Goal: Find specific page/section: Find specific page/section

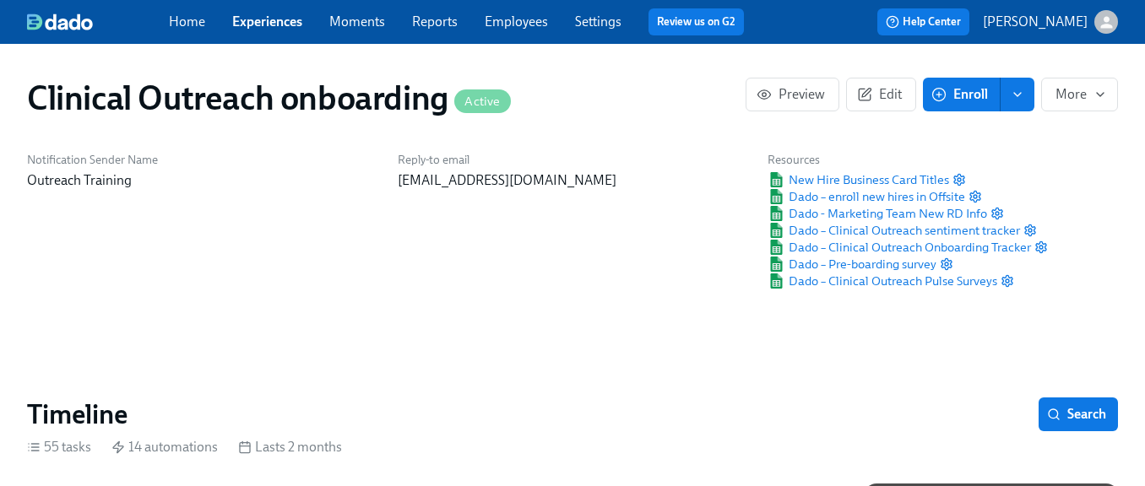
scroll to position [0, 10401]
click at [1086, 424] on button "Search" at bounding box center [1078, 415] width 79 height 34
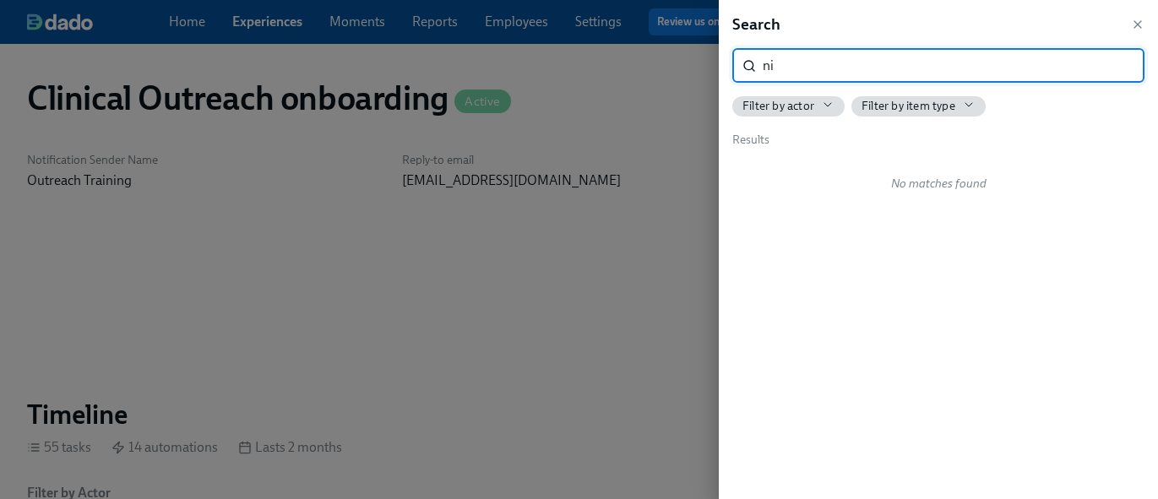
type input "n"
click at [1136, 27] on icon "button" at bounding box center [1138, 25] width 14 height 14
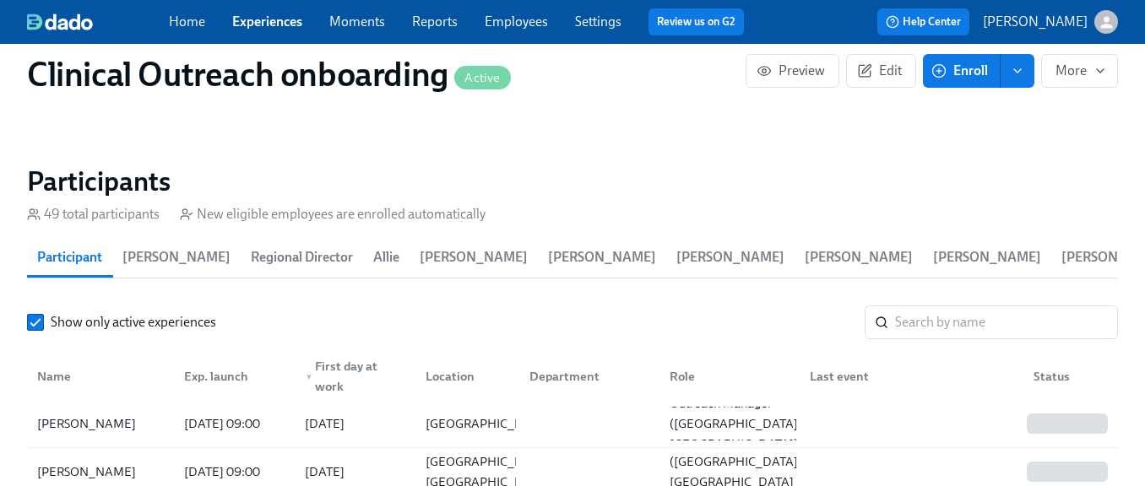
scroll to position [2289, 0]
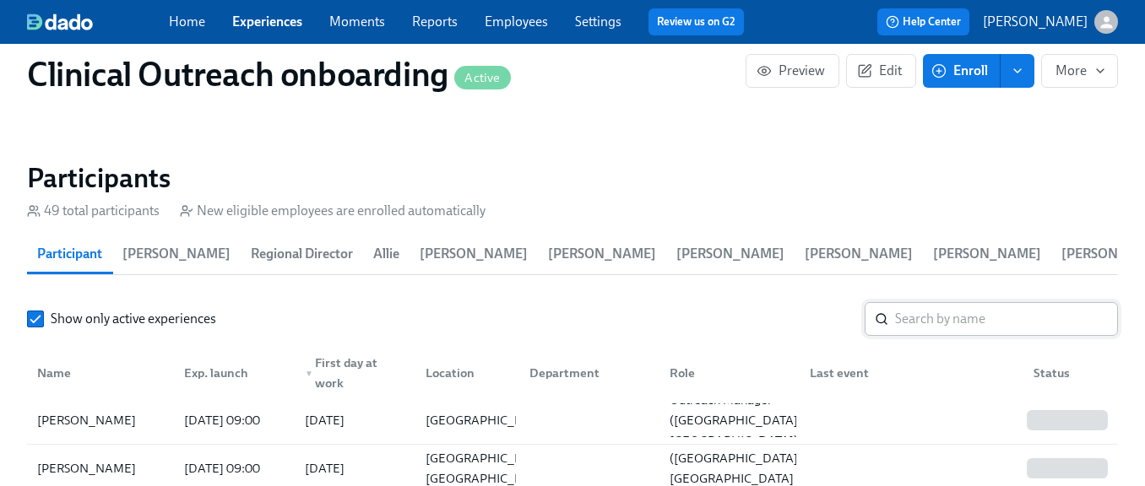
click at [993, 313] on input "search" at bounding box center [1006, 319] width 223 height 34
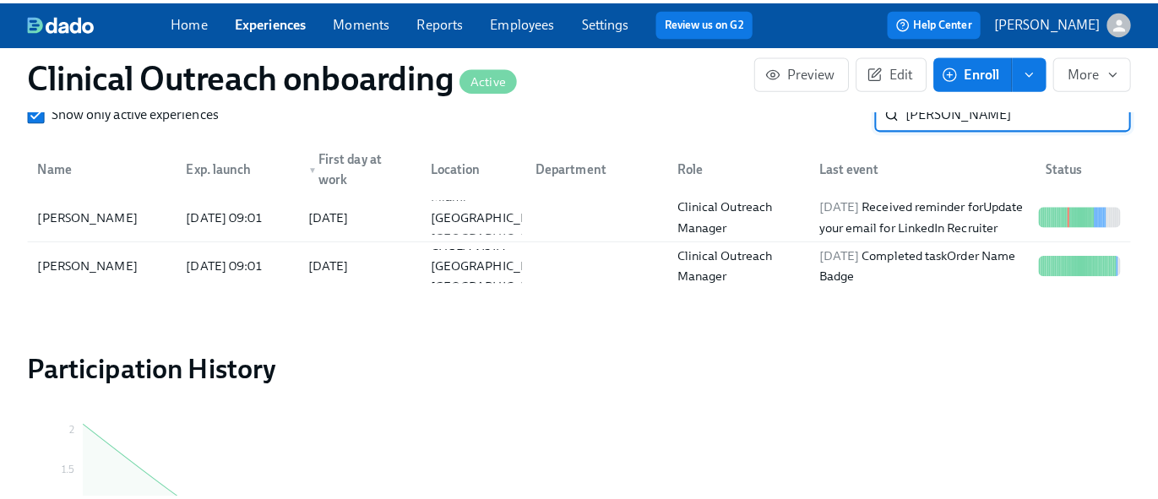
scroll to position [2484, 0]
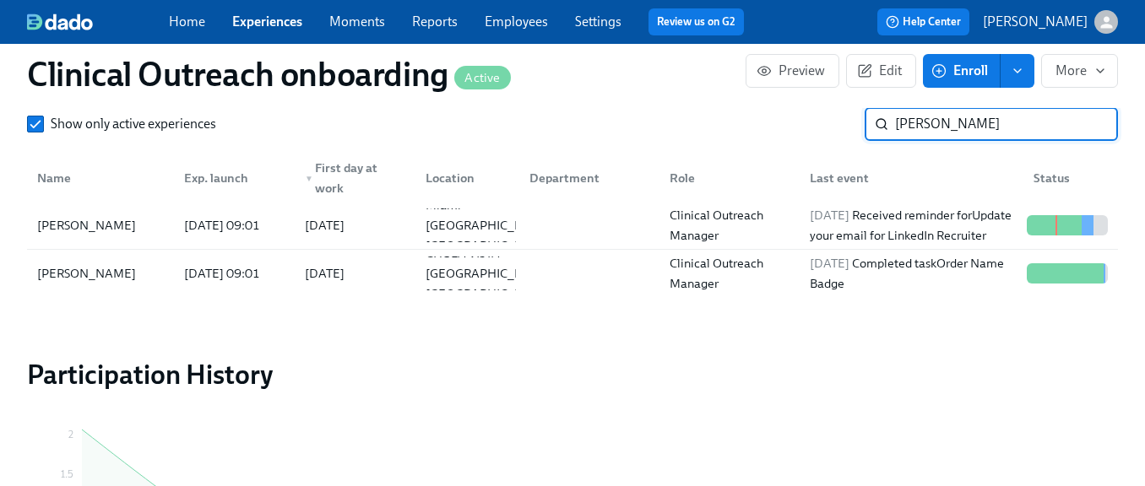
click at [937, 131] on input "[PERSON_NAME]" at bounding box center [1006, 124] width 223 height 34
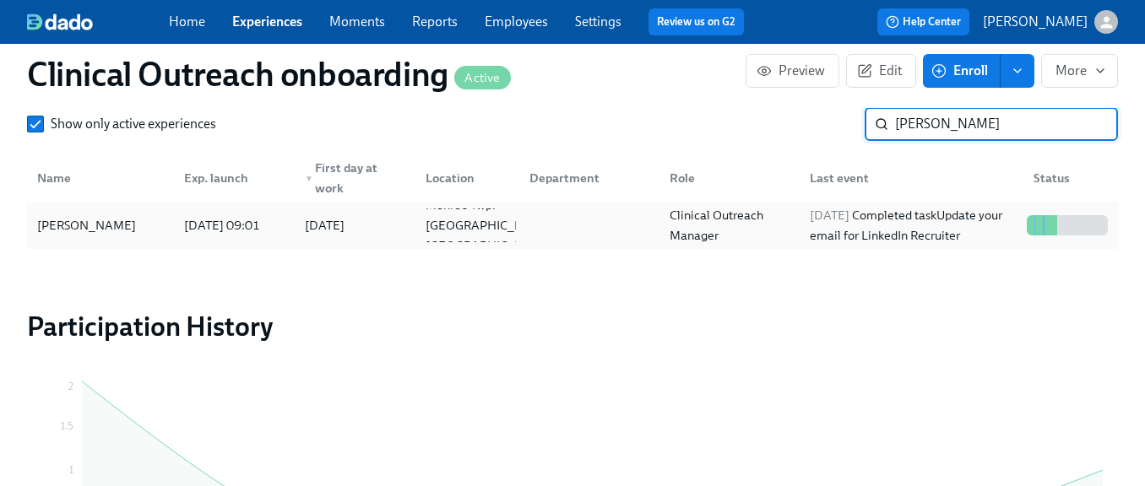
type input "[PERSON_NAME]"
click at [345, 229] on div "[DATE]" at bounding box center [325, 225] width 40 height 20
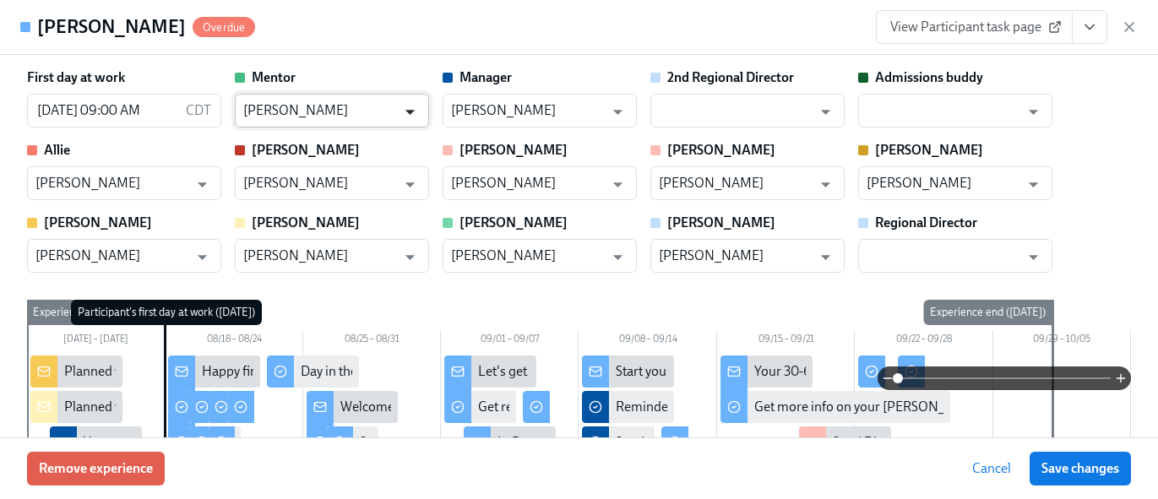
click at [415, 115] on icon "Open" at bounding box center [410, 111] width 23 height 23
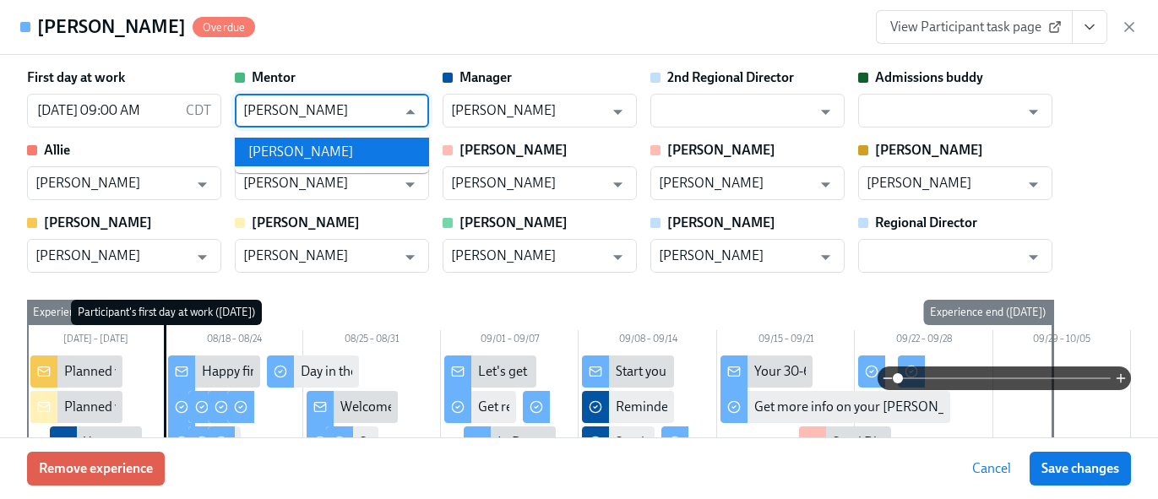
click at [388, 154] on li "[PERSON_NAME]" at bounding box center [332, 152] width 194 height 29
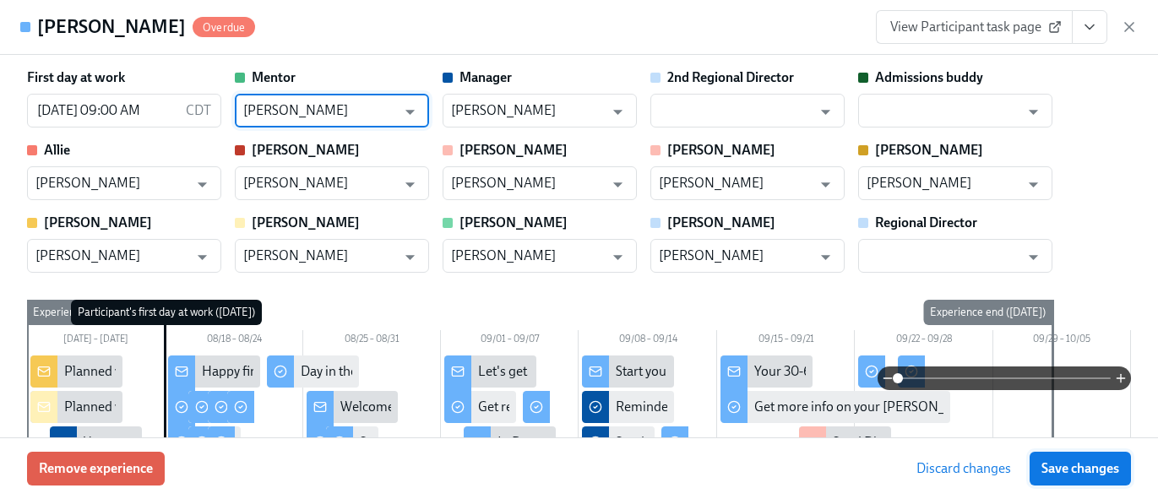
type input "[PERSON_NAME]"
click at [1065, 477] on button "Save changes" at bounding box center [1079, 469] width 101 height 34
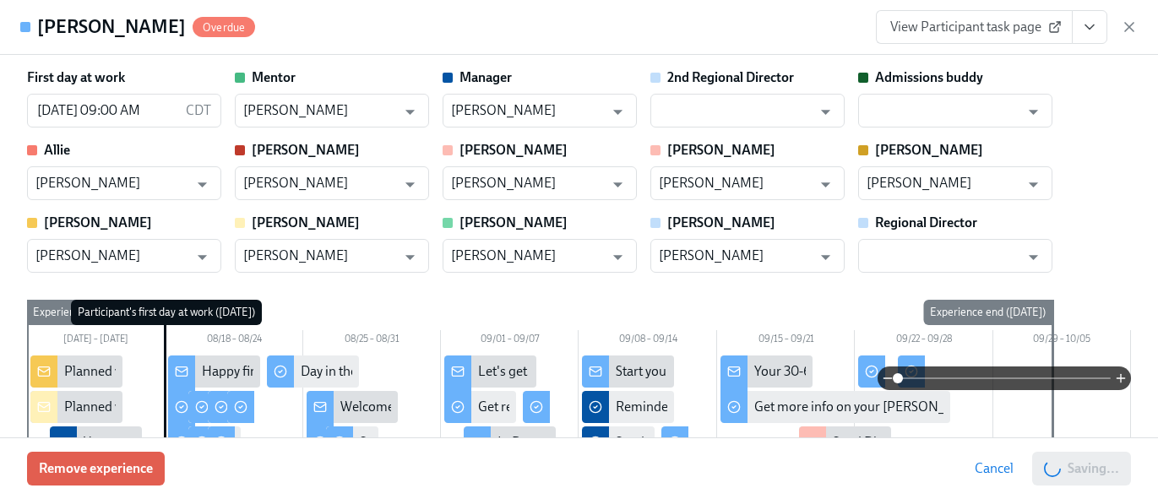
type input "[PERSON_NAME]"
